Goal: Check status

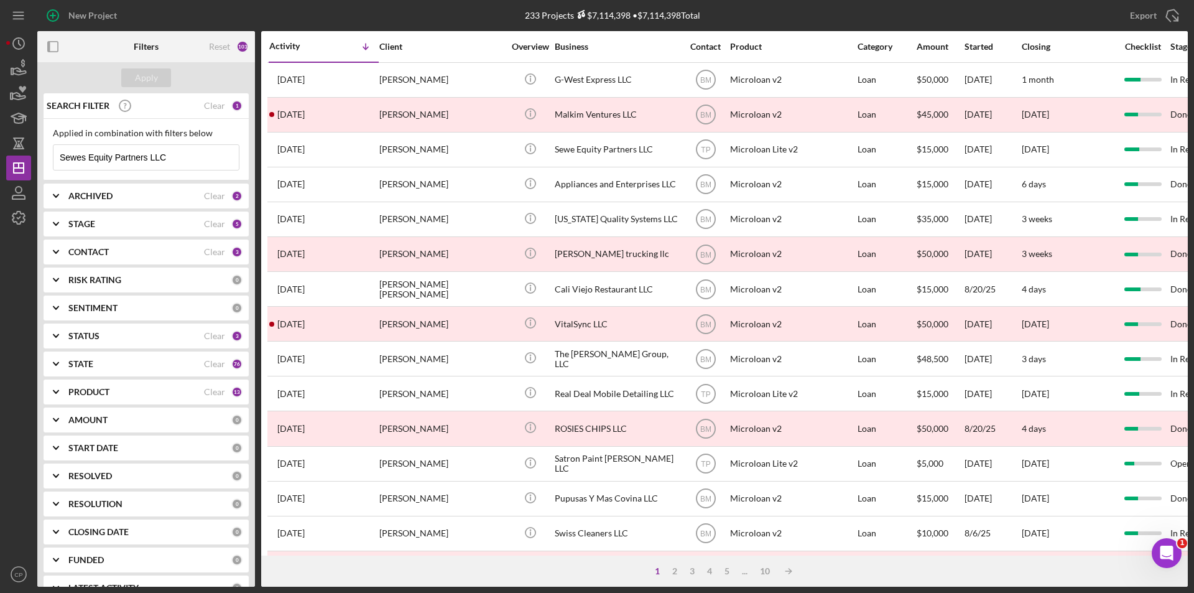
click at [182, 155] on input "Sewes Equity Partners LLC" at bounding box center [145, 157] width 185 height 25
drag, startPoint x: 193, startPoint y: 159, endPoint x: -221, endPoint y: 155, distance: 414.2
click at [0, 155] on html "New Project 233 Projects $7,114,398 • $7,114,398 Total Sewes Equity Partners LL…" at bounding box center [597, 296] width 1194 height 593
paste input "Notre Mere Inc"
type input "Notre Mere Inc"
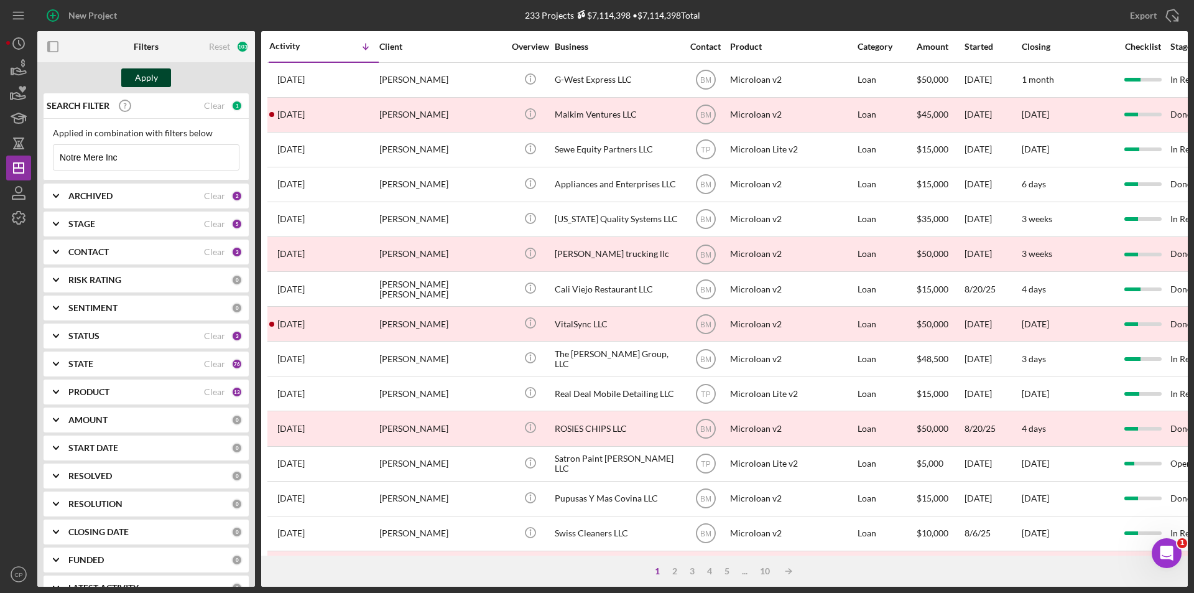
click at [139, 76] on div "Apply" at bounding box center [146, 77] width 23 height 19
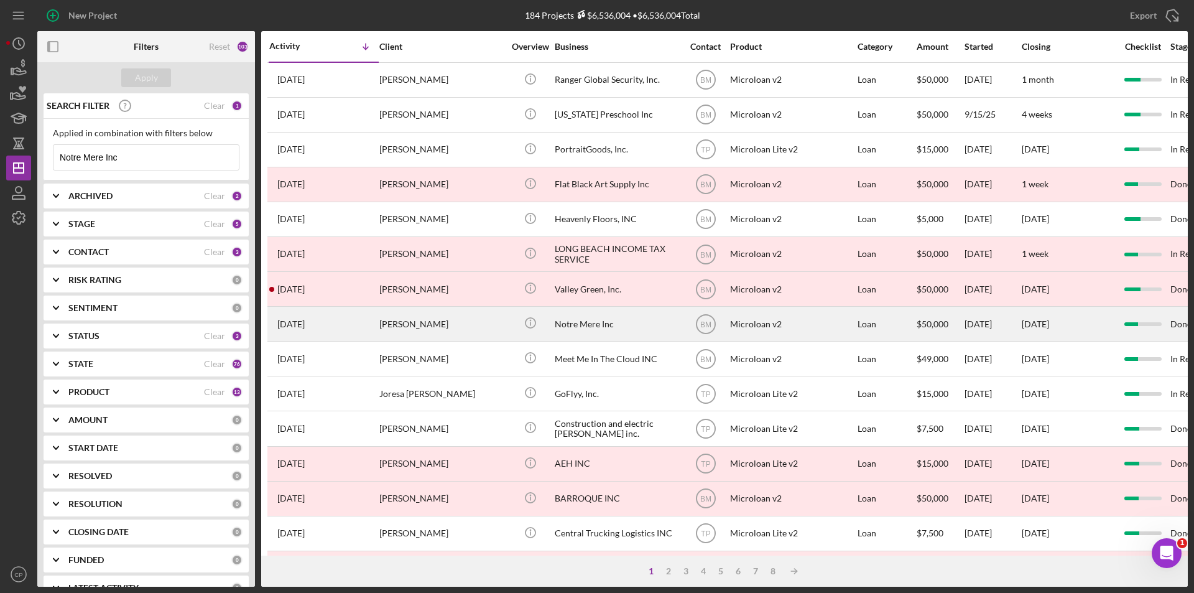
click at [570, 329] on div "Notre Mere Inc" at bounding box center [617, 323] width 124 height 33
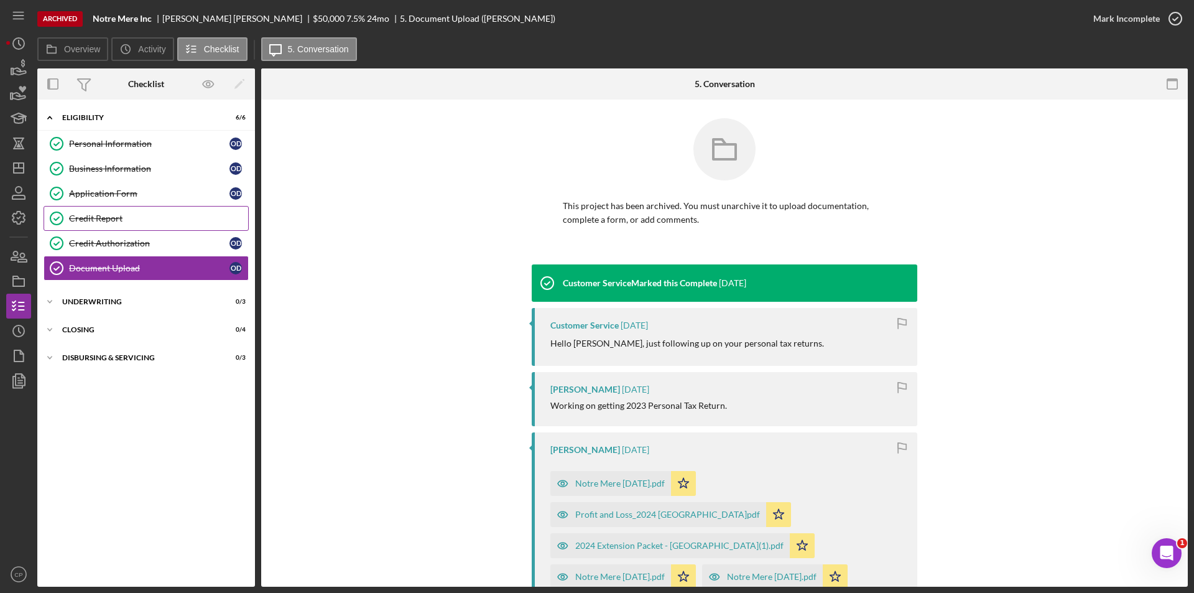
click at [108, 218] on div "Credit Report" at bounding box center [158, 218] width 179 height 10
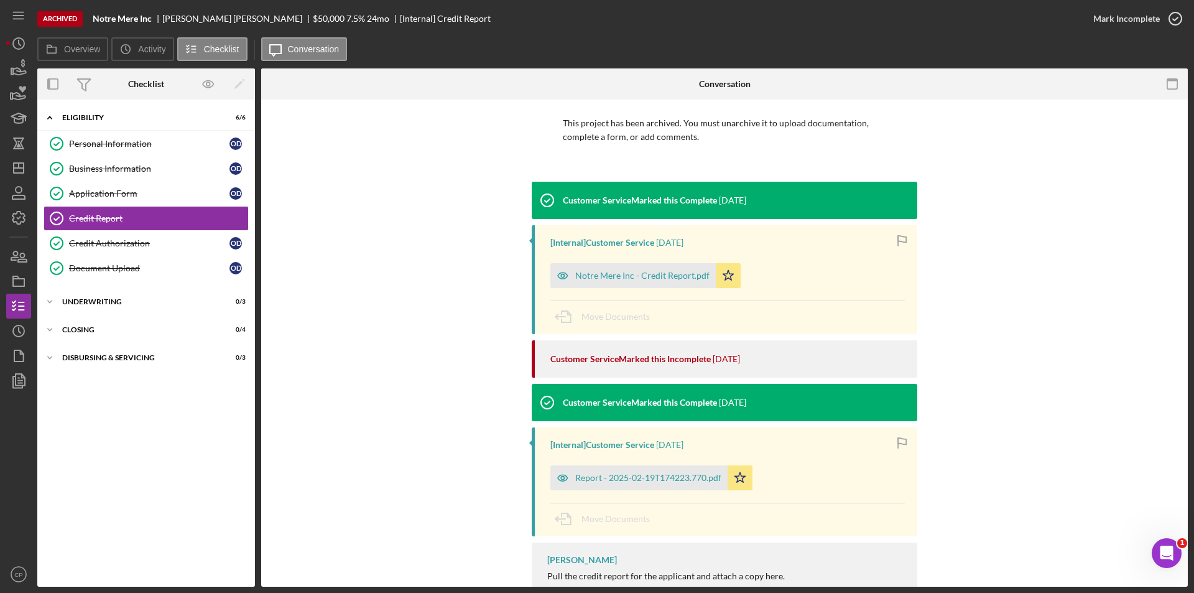
scroll to position [169, 0]
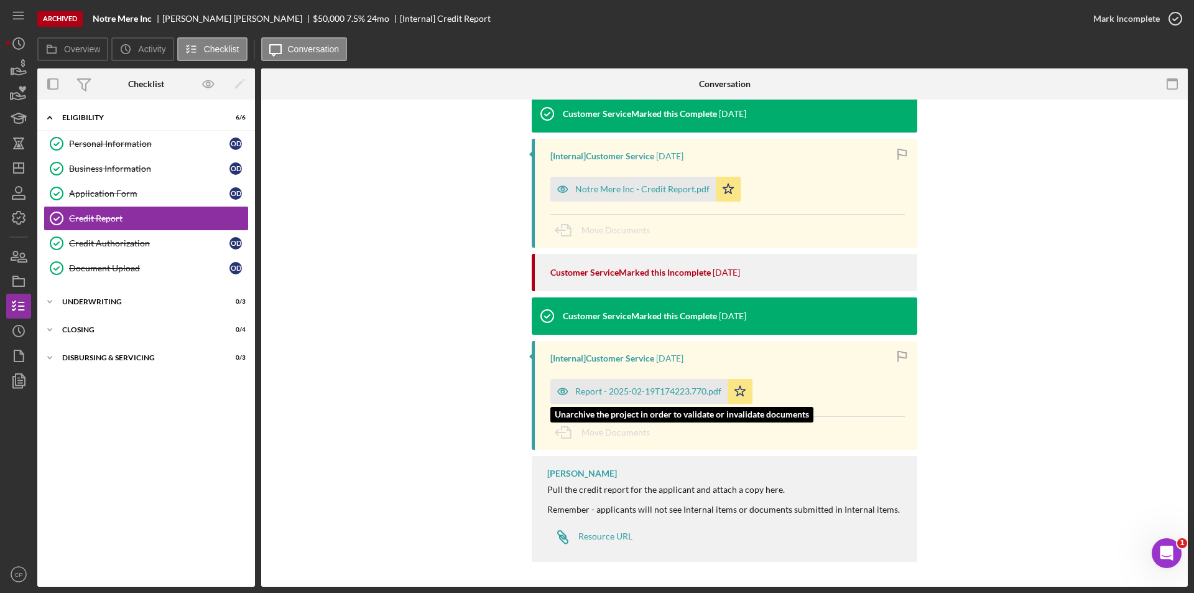
click at [606, 389] on div "Report - 2025-02-19T174223.770.pdf" at bounding box center [648, 391] width 146 height 10
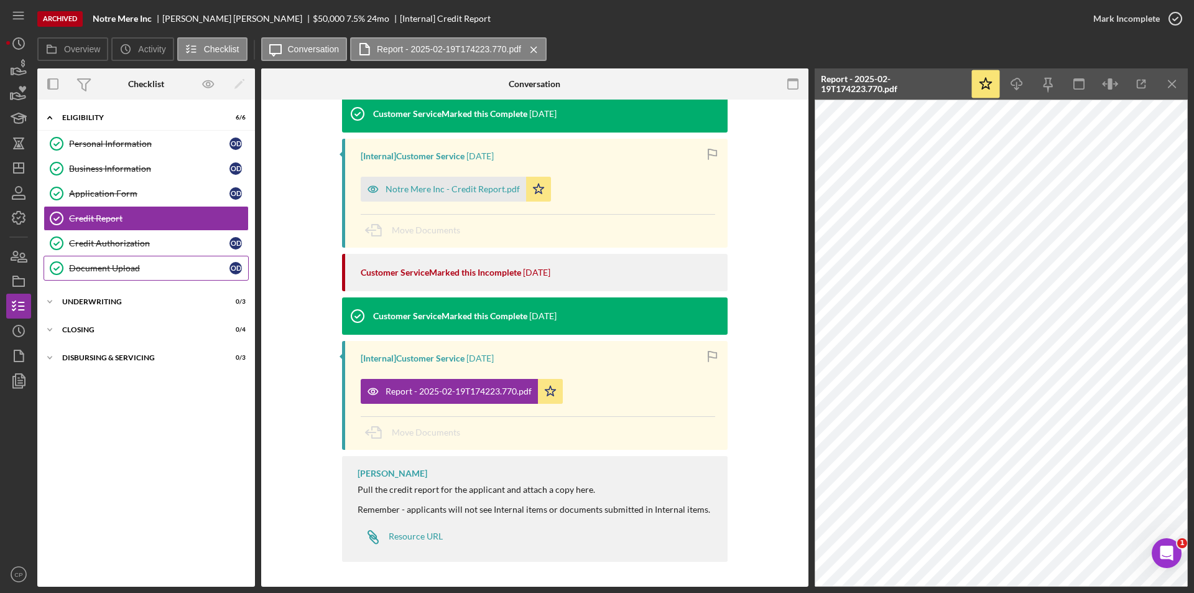
click at [103, 271] on div "Document Upload" at bounding box center [149, 268] width 160 height 10
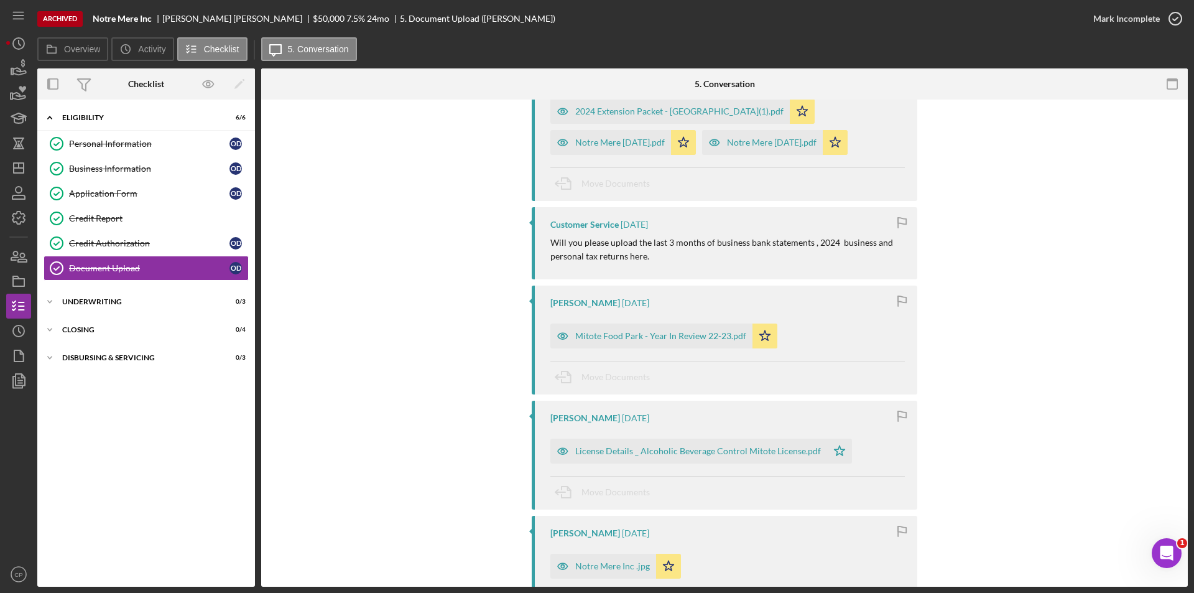
scroll to position [498, 0]
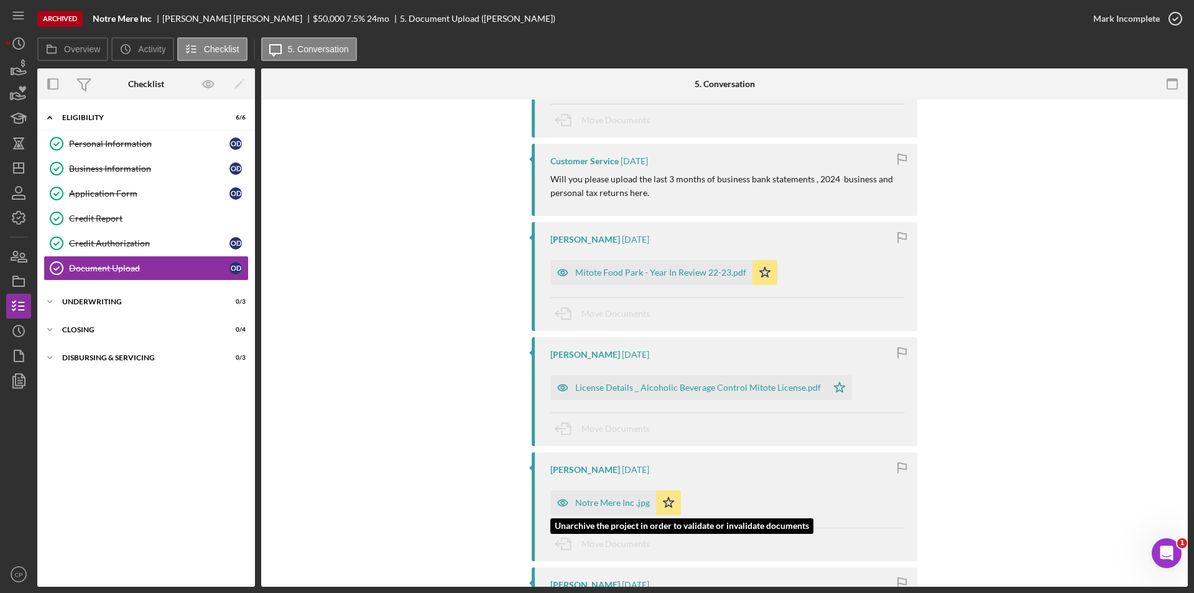
click at [600, 501] on div "Notre Mere Inc .jpg" at bounding box center [612, 503] width 75 height 10
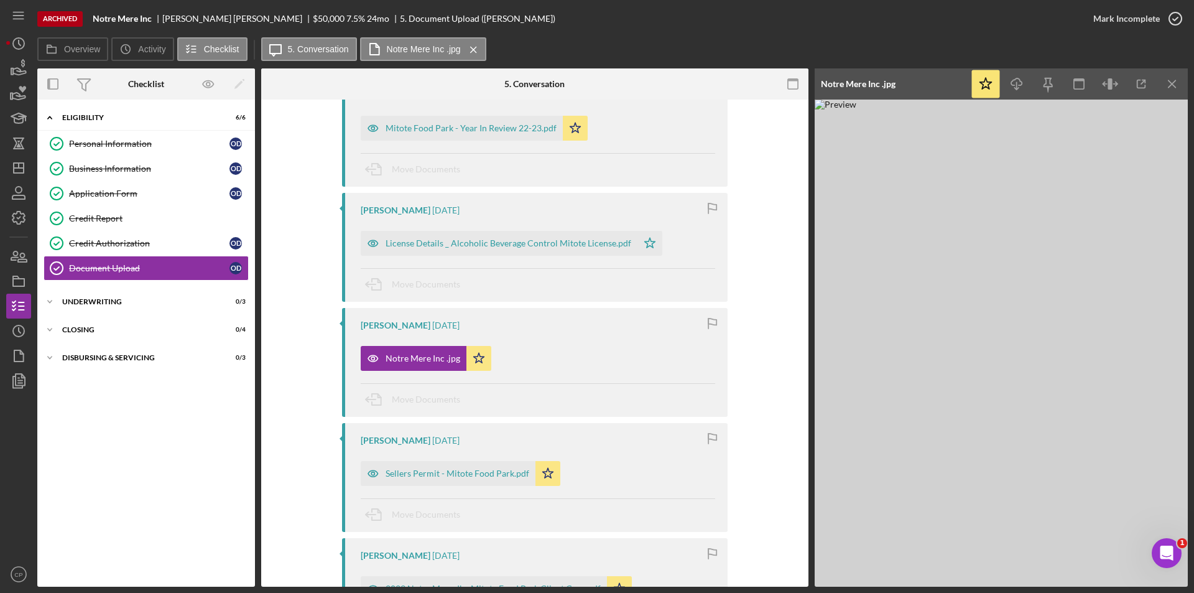
scroll to position [684, 0]
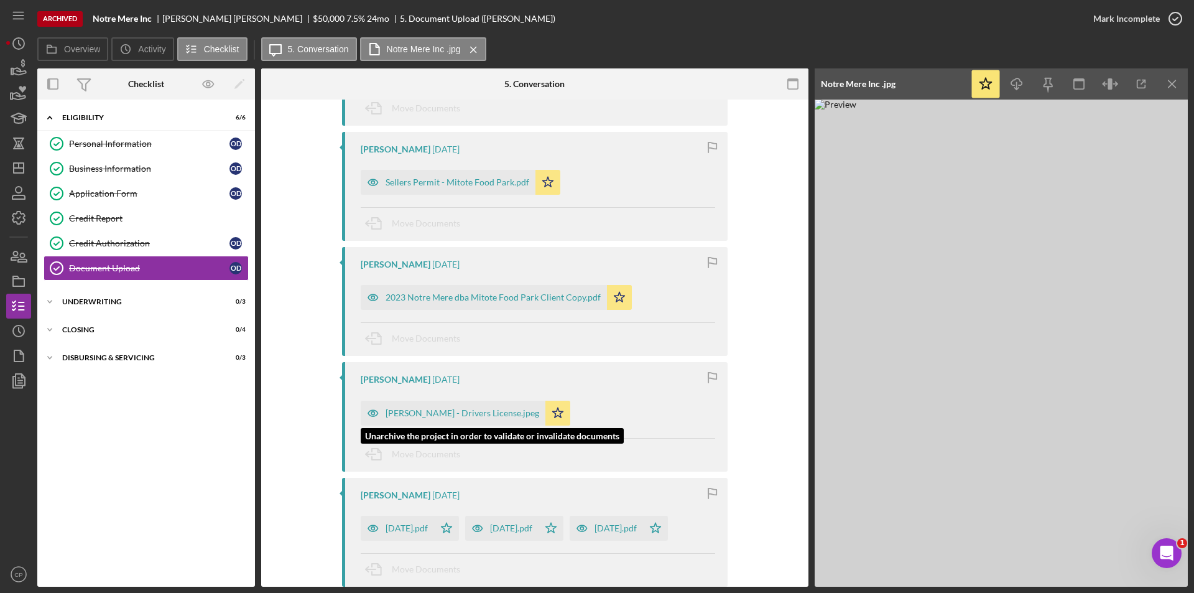
click at [438, 420] on div "[PERSON_NAME] - Drivers License.jpeg" at bounding box center [453, 412] width 185 height 25
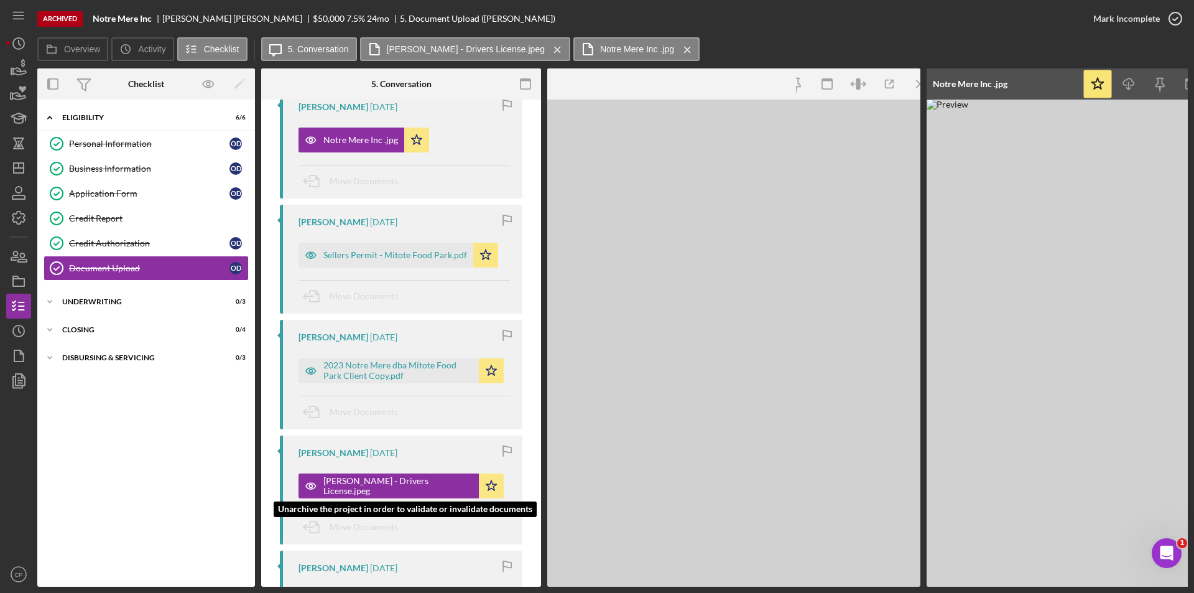
scroll to position [1006, 0]
